Goal: Task Accomplishment & Management: Manage account settings

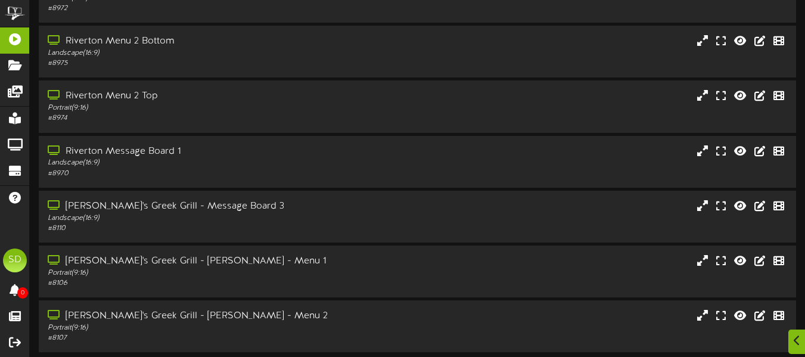
scroll to position [272, 0]
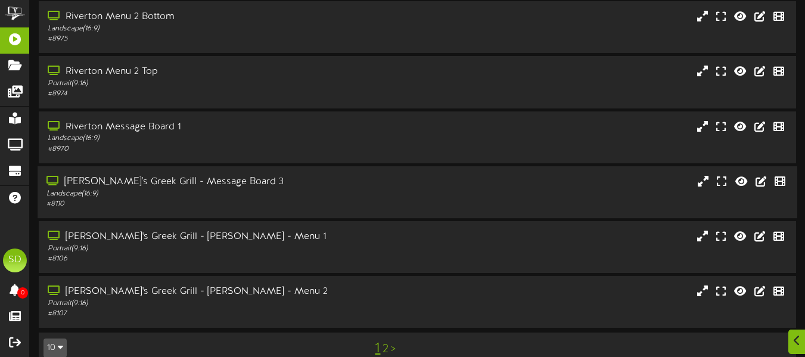
click at [336, 192] on div "Landscape ( 16:9 )" at bounding box center [195, 194] width 298 height 10
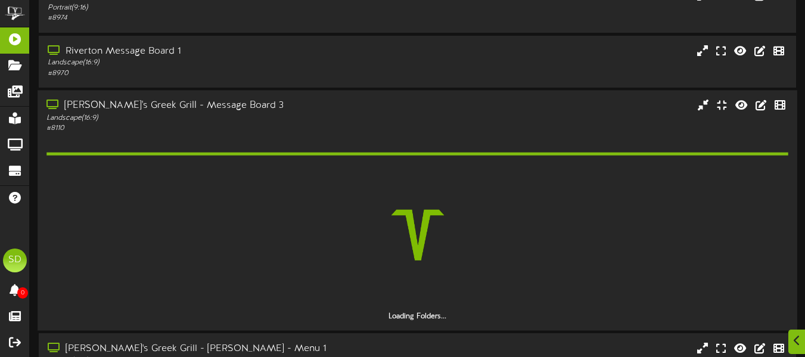
scroll to position [416, 0]
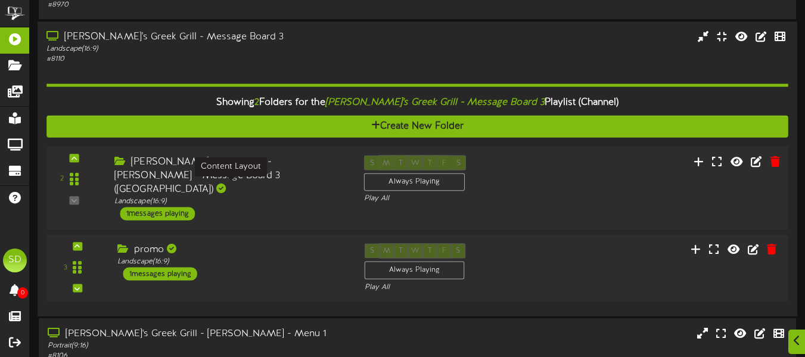
click at [315, 196] on div "Landscape ( 16:9 )" at bounding box center [230, 201] width 232 height 10
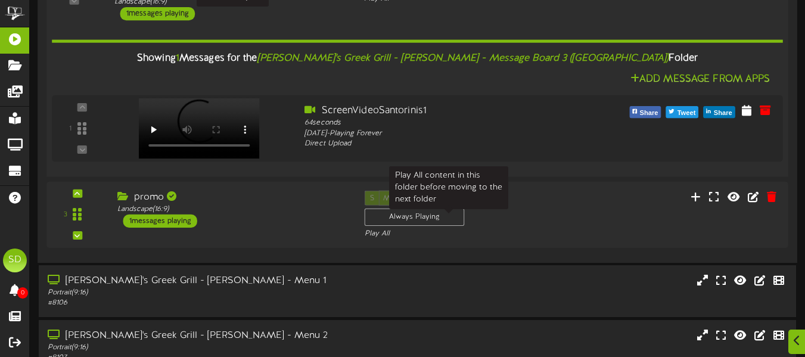
scroll to position [624, 0]
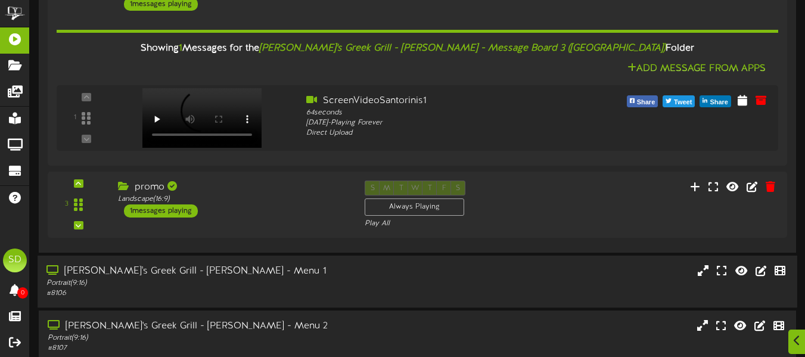
click at [382, 269] on div "[PERSON_NAME]'s Greek Grill - [PERSON_NAME] - Menu 1 Portrait ( 9:16 ) # 8106" at bounding box center [417, 281] width 759 height 34
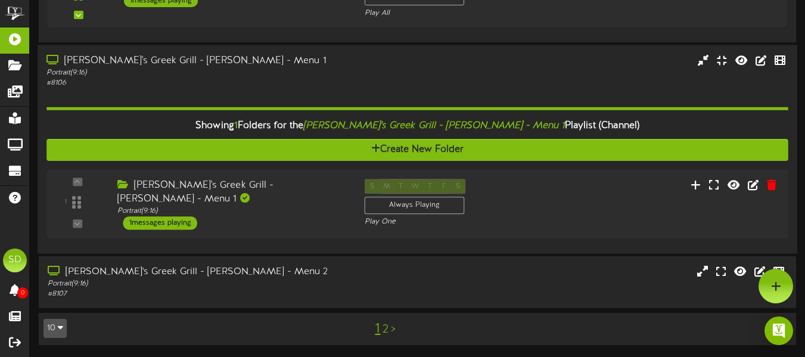
scroll to position [819, 0]
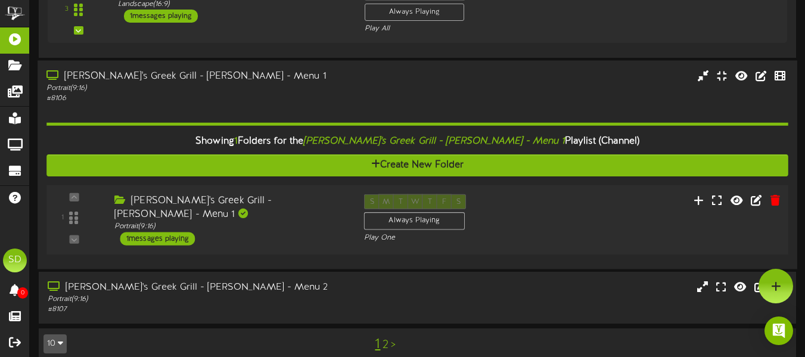
click at [282, 194] on div "[PERSON_NAME]'s Greek Grill - [PERSON_NAME] - Menu 1" at bounding box center [230, 207] width 232 height 27
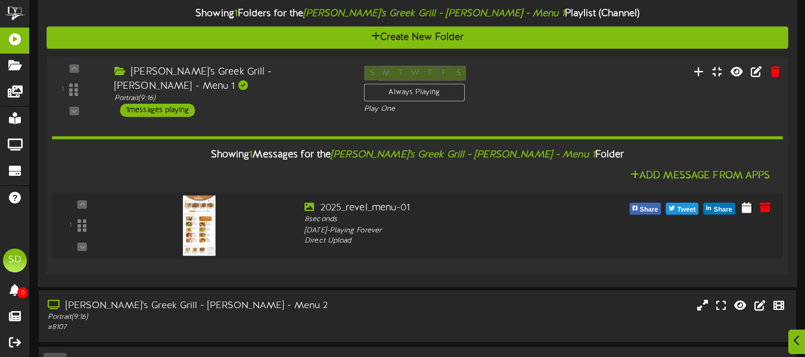
scroll to position [949, 0]
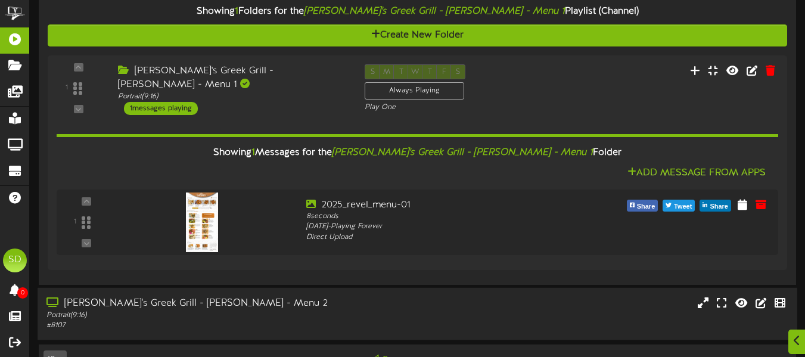
click at [335, 310] on div "Portrait ( 9:16 )" at bounding box center [195, 315] width 298 height 10
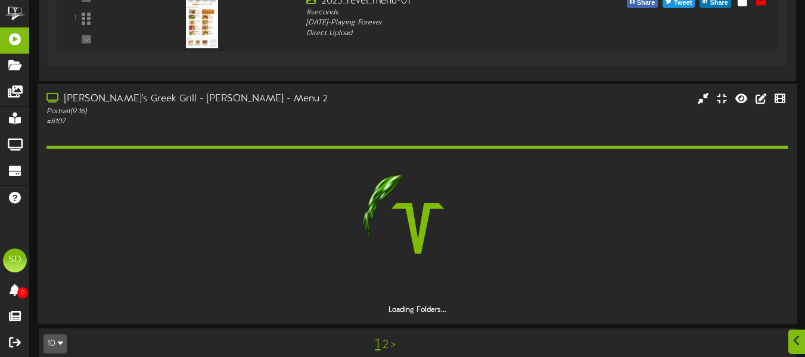
scroll to position [1118, 0]
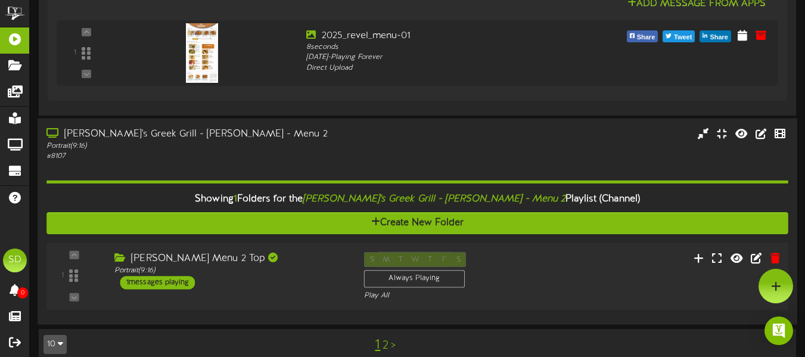
click at [328, 260] on div "[PERSON_NAME] Menu 2 Top Portrait ( 9:16 ) 1 messages playing" at bounding box center [230, 270] width 250 height 38
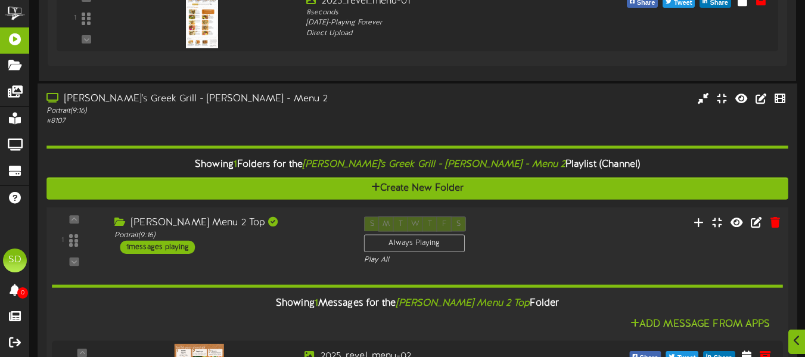
scroll to position [1264, 0]
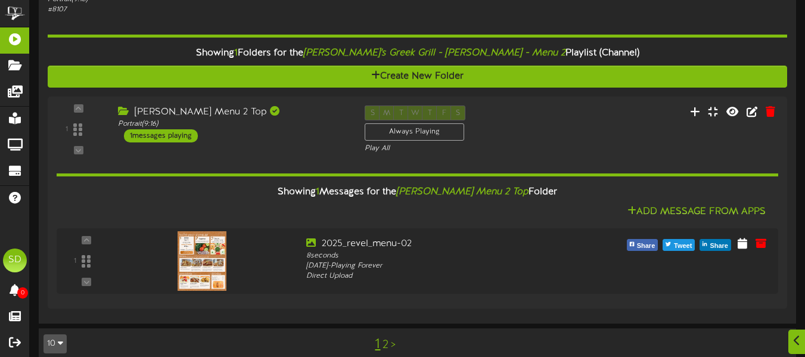
click at [385, 338] on link "2" at bounding box center [385, 344] width 6 height 13
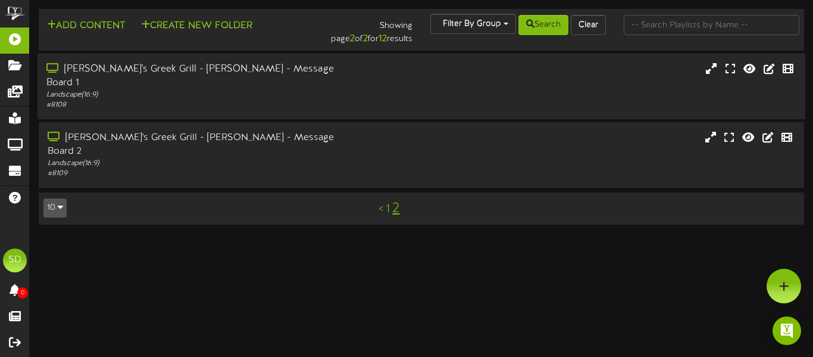
click at [319, 100] on div "# 8108" at bounding box center [197, 105] width 302 height 10
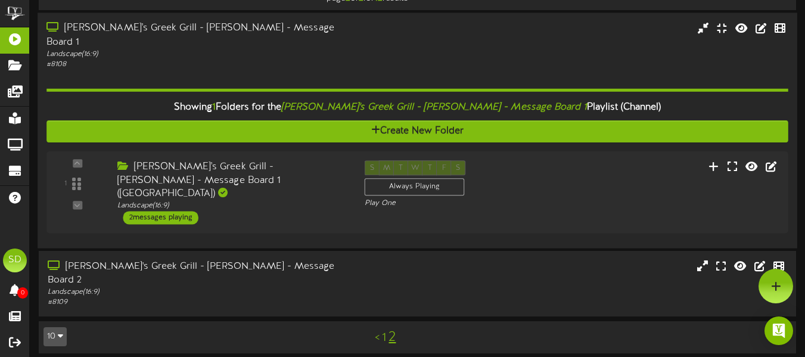
scroll to position [8, 0]
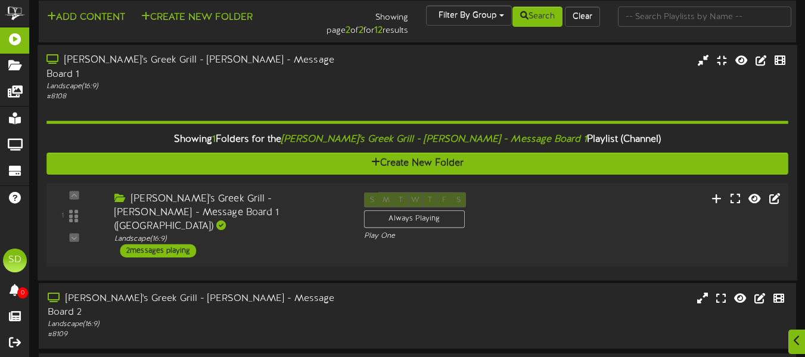
click at [307, 202] on div "[PERSON_NAME]'s Greek Grill - [PERSON_NAME] - Message Board 1 ([GEOGRAPHIC_DATA…" at bounding box center [230, 212] width 232 height 41
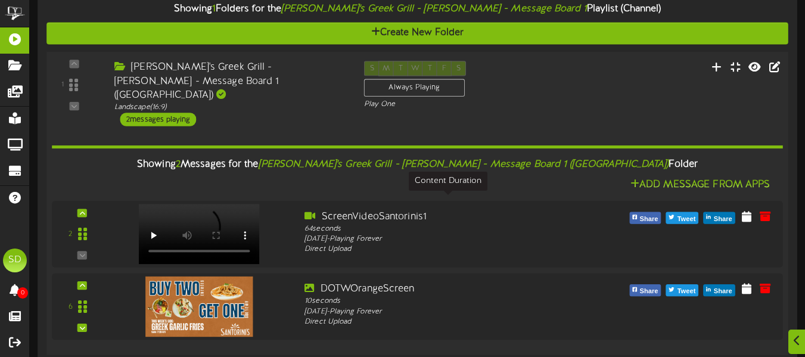
scroll to position [140, 0]
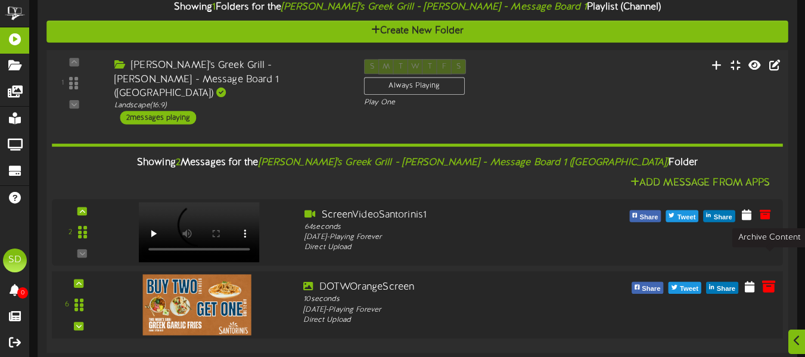
click at [770, 279] on icon at bounding box center [768, 285] width 13 height 13
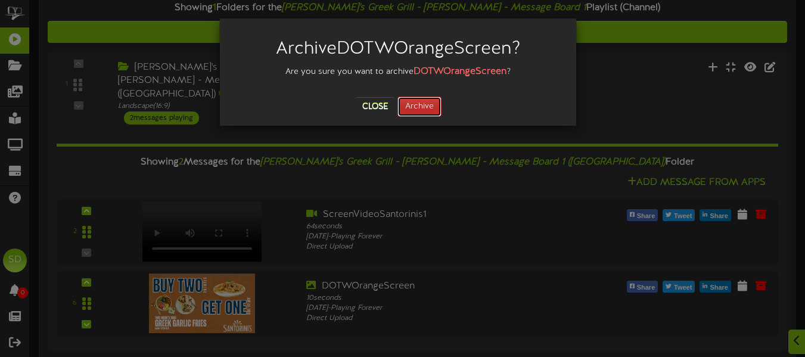
click at [430, 104] on button "Archive" at bounding box center [419, 106] width 44 height 20
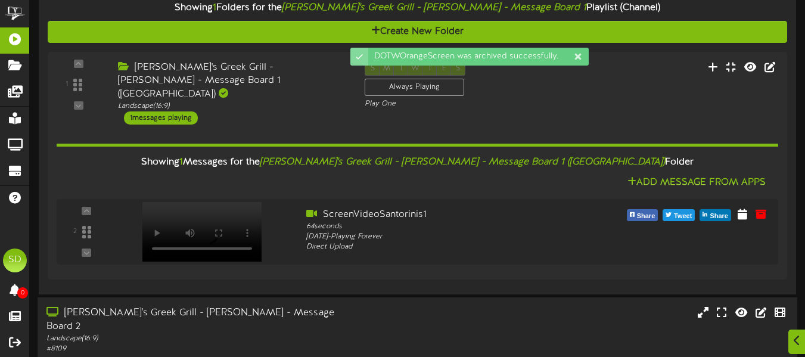
click at [372, 306] on div "[PERSON_NAME]'s Greek Grill - [PERSON_NAME] - Message Board 2 Landscape ( 16:9 …" at bounding box center [417, 330] width 759 height 48
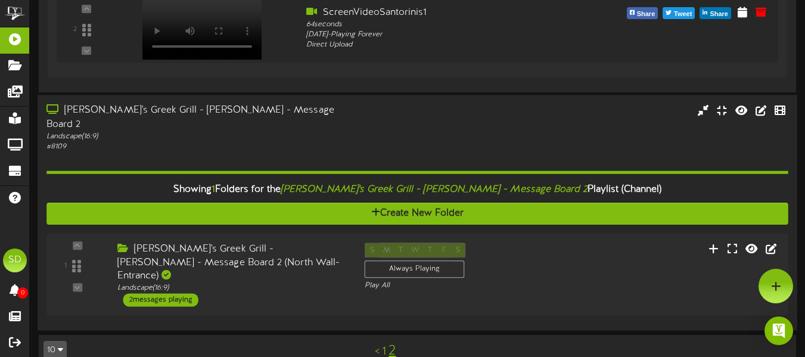
scroll to position [310, 0]
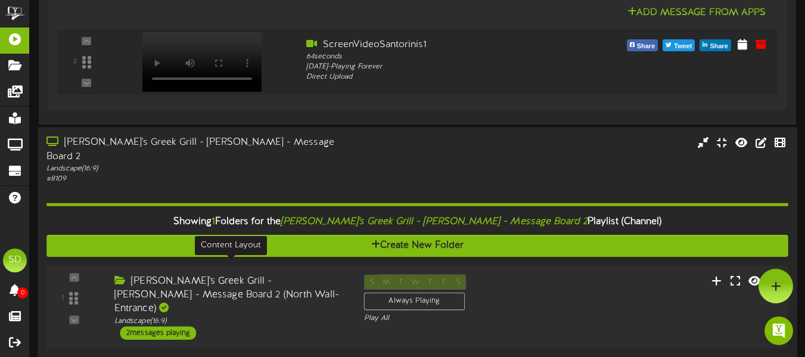
click at [280, 316] on div "Landscape ( 16:9 )" at bounding box center [230, 321] width 232 height 10
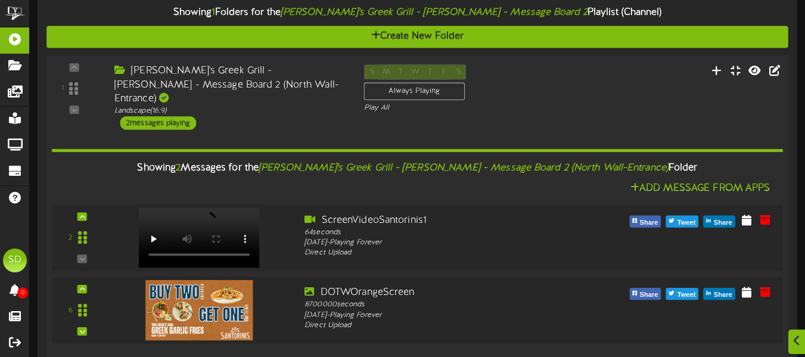
scroll to position [519, 0]
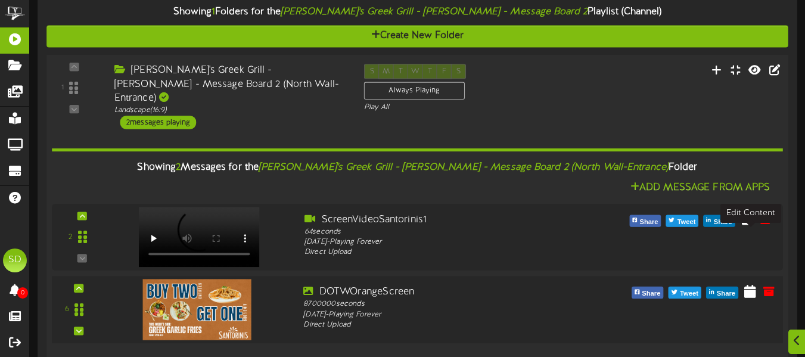
click at [752, 284] on icon at bounding box center [750, 290] width 12 height 13
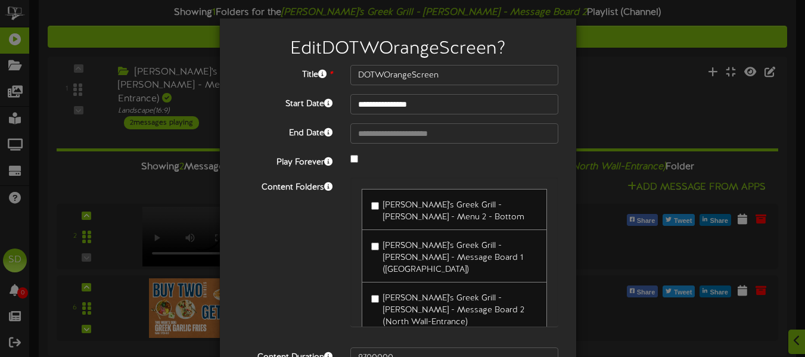
scroll to position [119, 0]
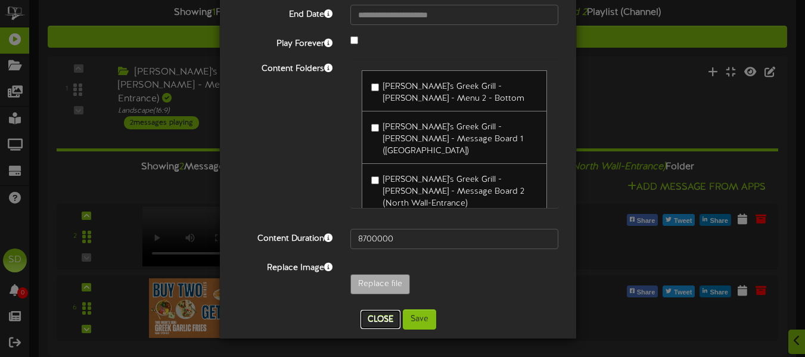
click at [370, 321] on button "Close" at bounding box center [380, 319] width 40 height 19
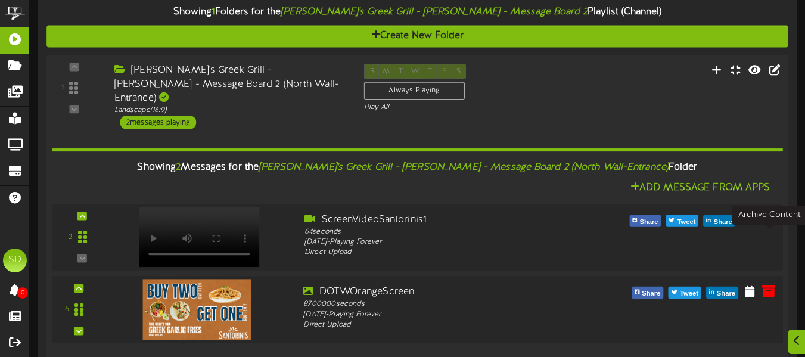
click at [768, 284] on icon at bounding box center [768, 290] width 13 height 13
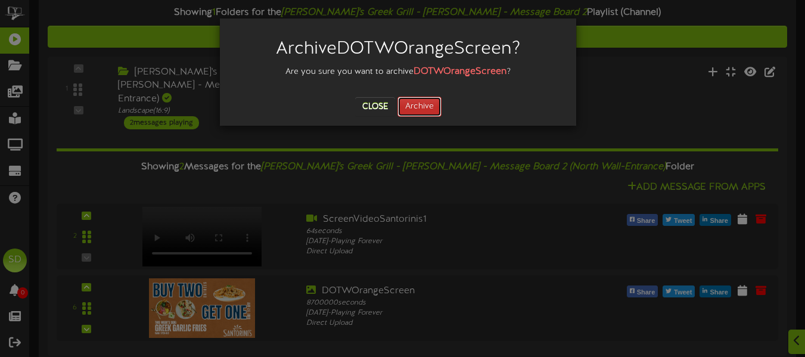
click at [425, 107] on button "Archive" at bounding box center [419, 106] width 44 height 20
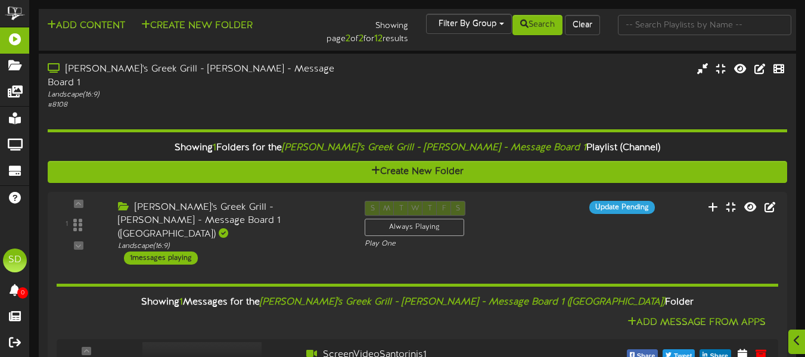
scroll to position [456, 0]
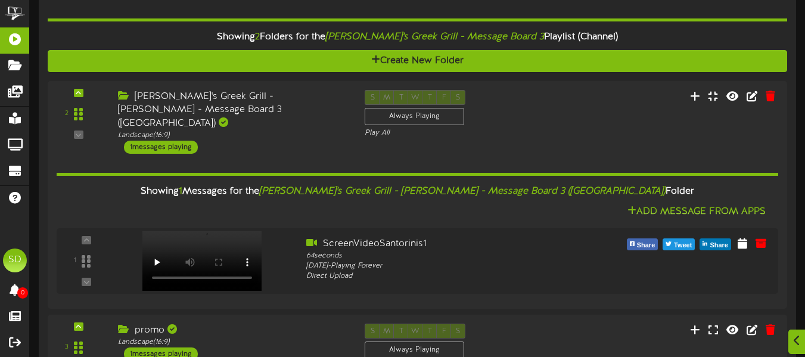
scroll to position [601, 0]
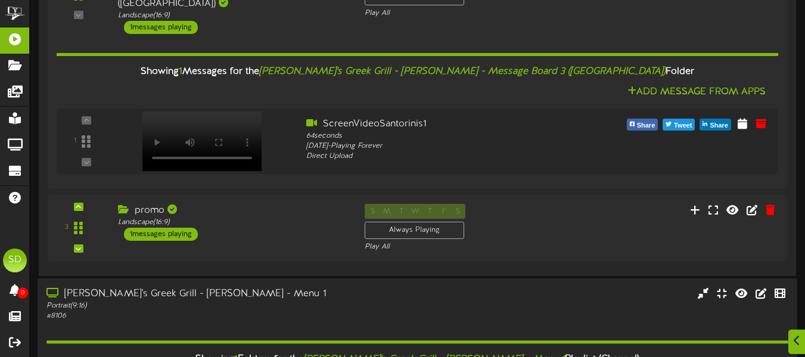
click at [329, 287] on div "[PERSON_NAME]'s Greek Grill - [PERSON_NAME] - Menu 1" at bounding box center [195, 294] width 298 height 14
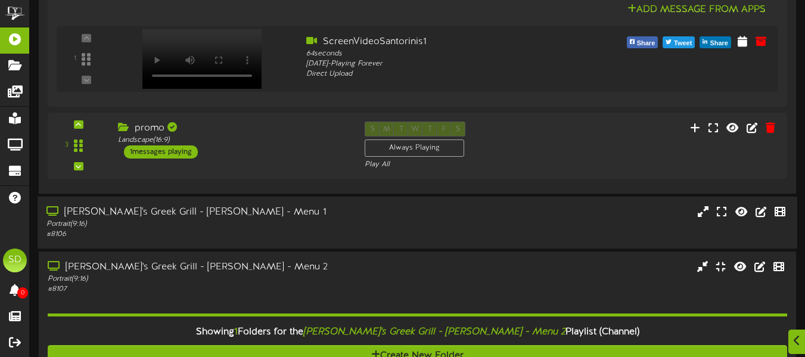
scroll to position [780, 0]
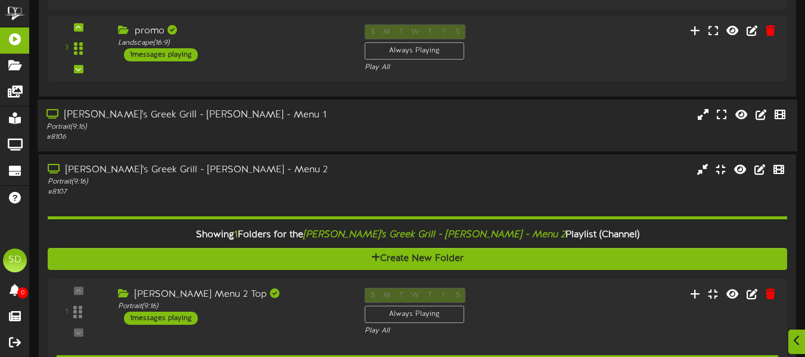
click at [314, 132] on div "# 8106" at bounding box center [195, 137] width 298 height 10
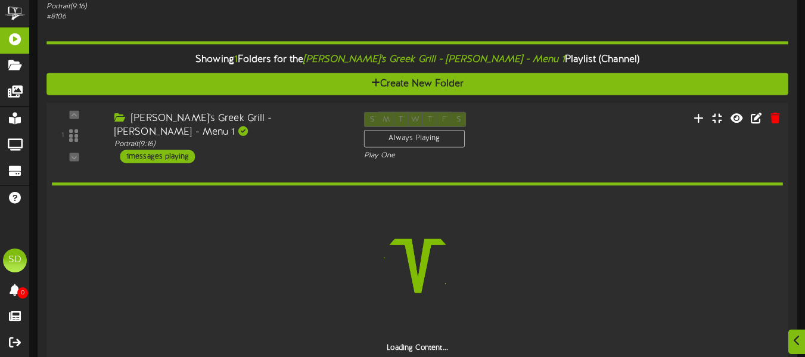
scroll to position [900, 0]
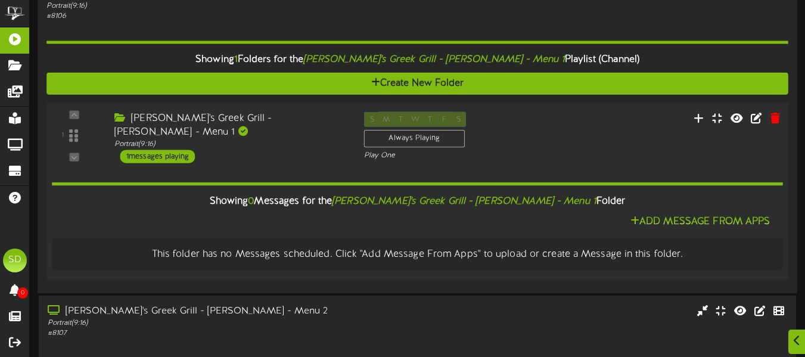
click at [283, 146] on div "1 ( 9:16" at bounding box center [417, 137] width 749 height 51
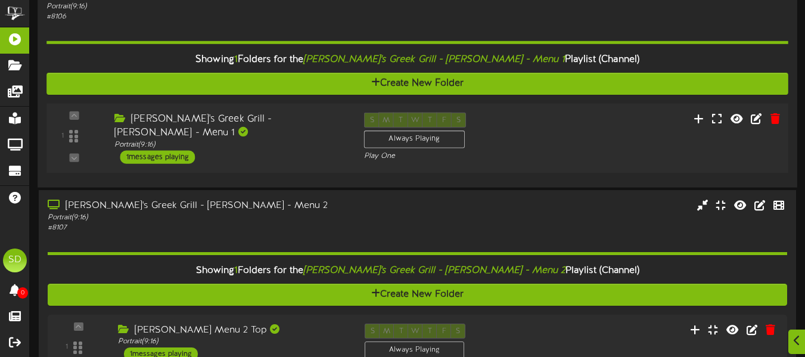
click at [283, 146] on div "1 ( 9:16" at bounding box center [417, 138] width 749 height 51
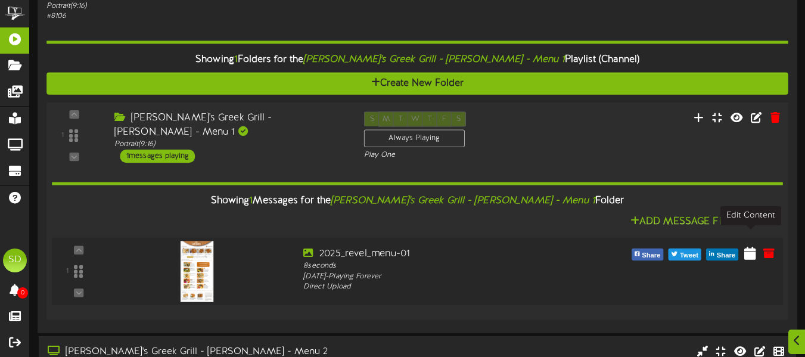
click at [749, 246] on icon at bounding box center [750, 252] width 12 height 13
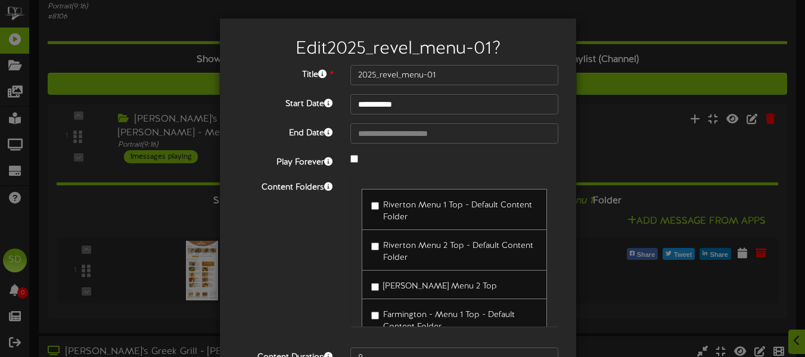
scroll to position [119, 0]
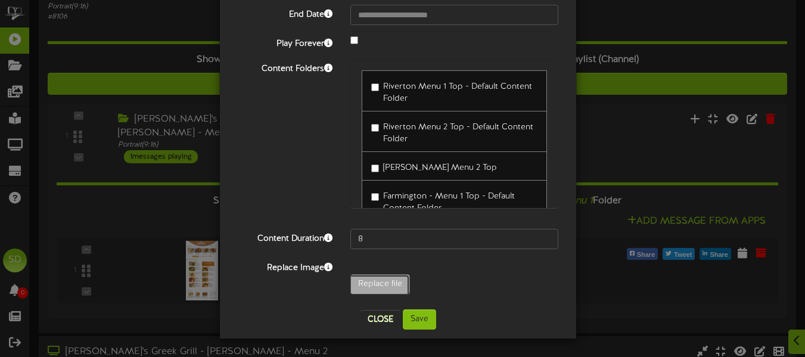
type input "**********"
type input "SantorinisMenuPage131"
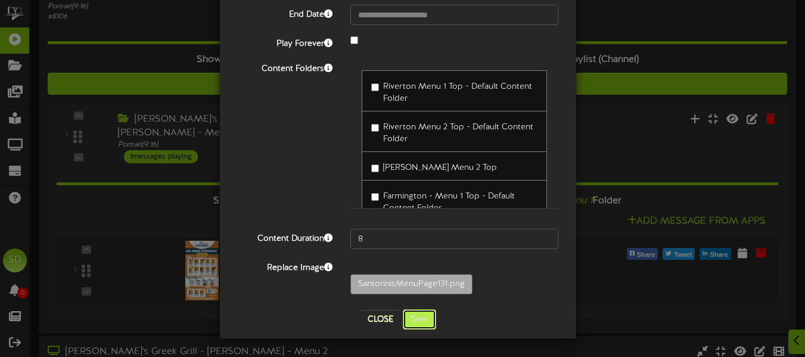
click at [422, 319] on button "Save" at bounding box center [419, 319] width 33 height 20
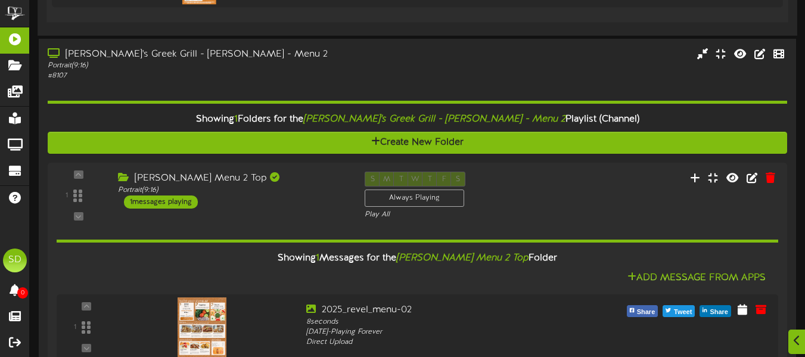
scroll to position [1198, 0]
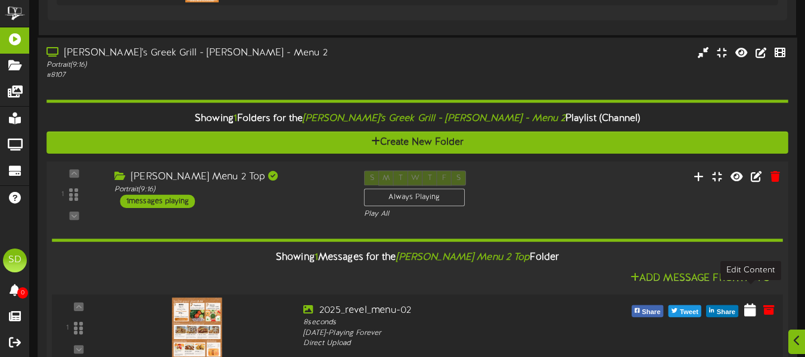
click at [748, 303] on icon at bounding box center [750, 309] width 12 height 13
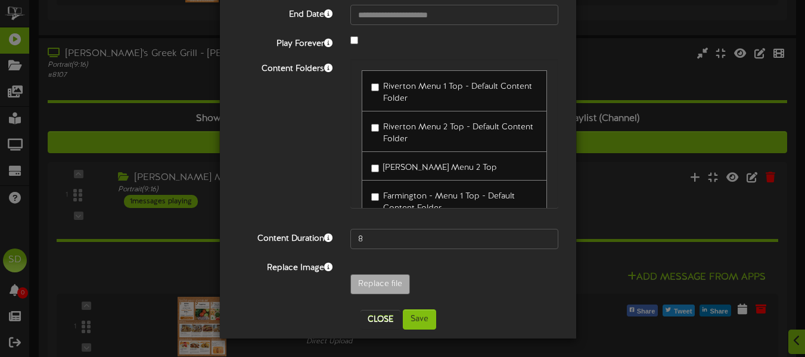
scroll to position [1264, 0]
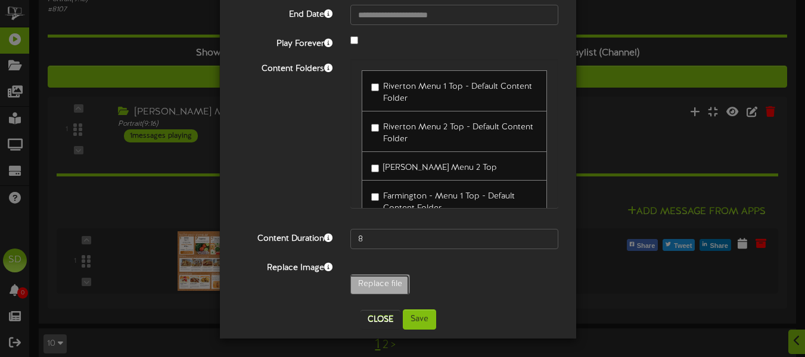
type input "**********"
type input "SantorinisMenupage231"
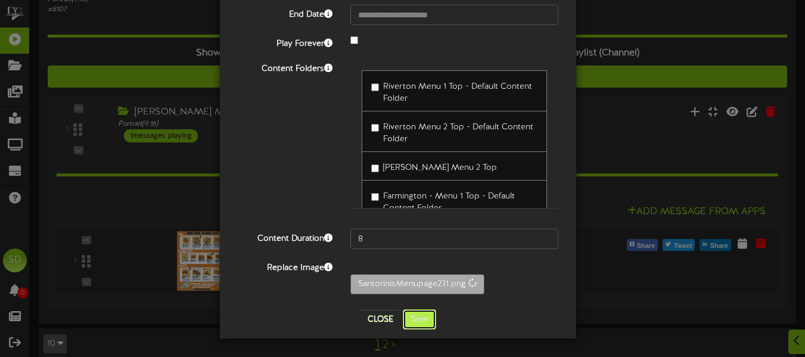
click at [423, 322] on button "Save" at bounding box center [419, 319] width 33 height 20
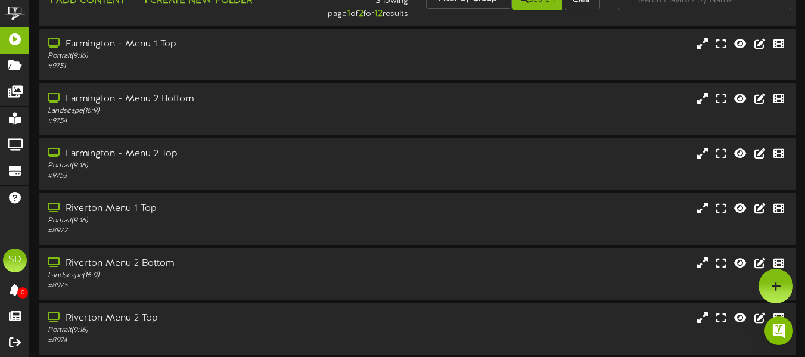
scroll to position [0, 0]
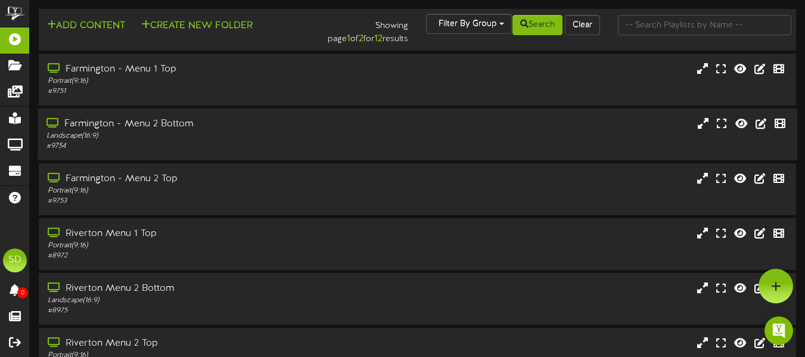
click at [349, 138] on div "Farmington - Menu 2 Bottom Landscape ( 16:9 ) # 9754" at bounding box center [196, 134] width 316 height 34
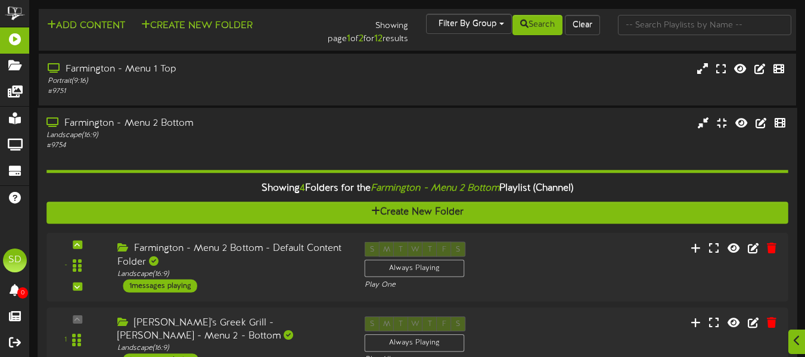
scroll to position [164, 0]
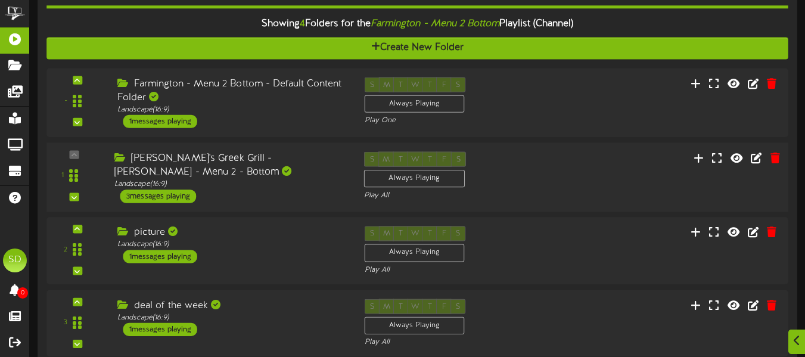
click at [316, 178] on div "[PERSON_NAME]'s Greek Grill - [PERSON_NAME] - Menu 2 - Bottom" at bounding box center [230, 164] width 232 height 27
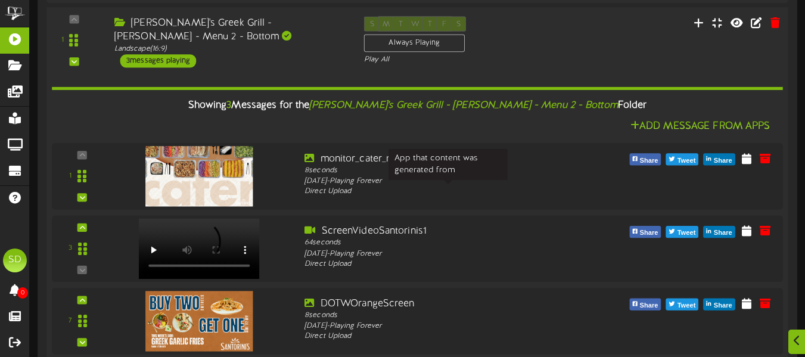
scroll to position [323, 0]
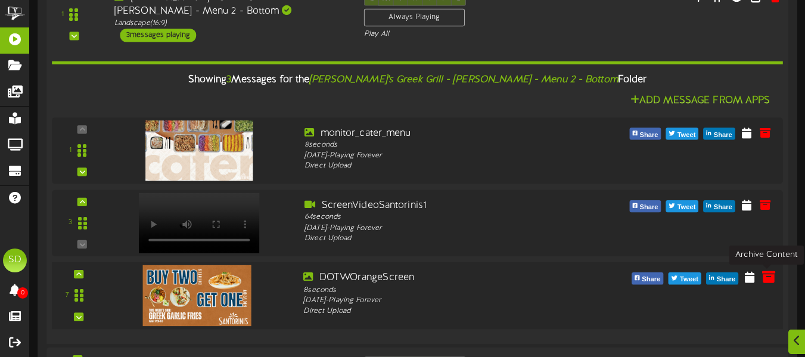
click at [769, 279] on icon at bounding box center [768, 276] width 13 height 13
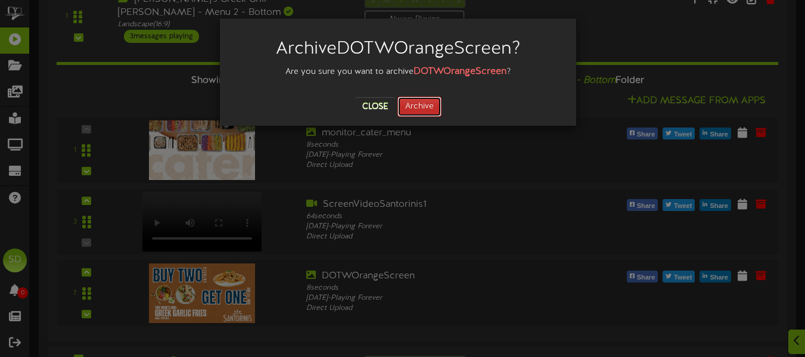
click at [427, 107] on button "Archive" at bounding box center [419, 106] width 44 height 20
